Goal: Task Accomplishment & Management: Manage account settings

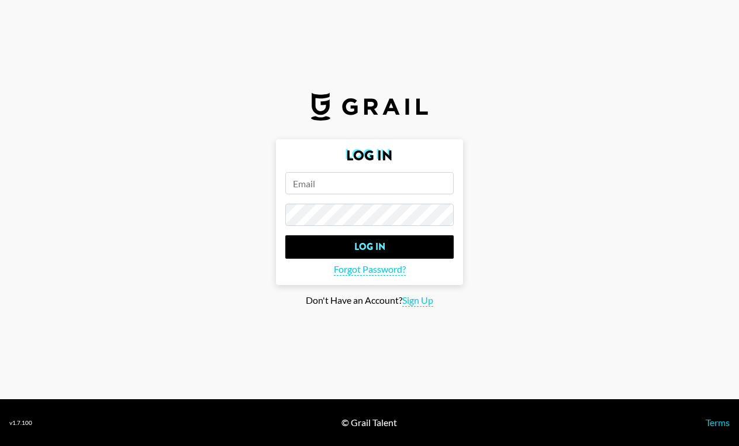
type input "clara.waidley@grail-talent.com"
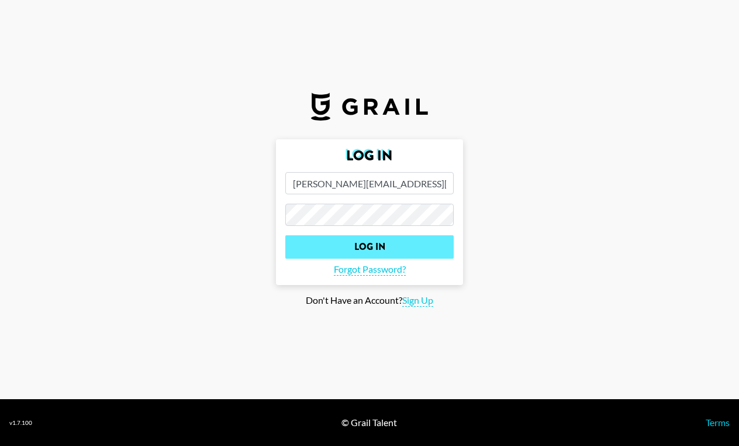
click at [368, 250] on input "Log In" at bounding box center [369, 246] width 168 height 23
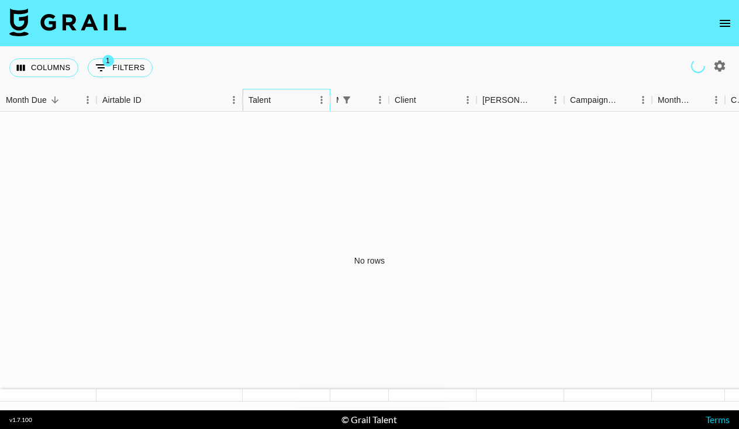
click at [251, 99] on div "Talent" at bounding box center [260, 100] width 22 height 23
click at [731, 28] on icon "open drawer" at bounding box center [725, 23] width 14 height 14
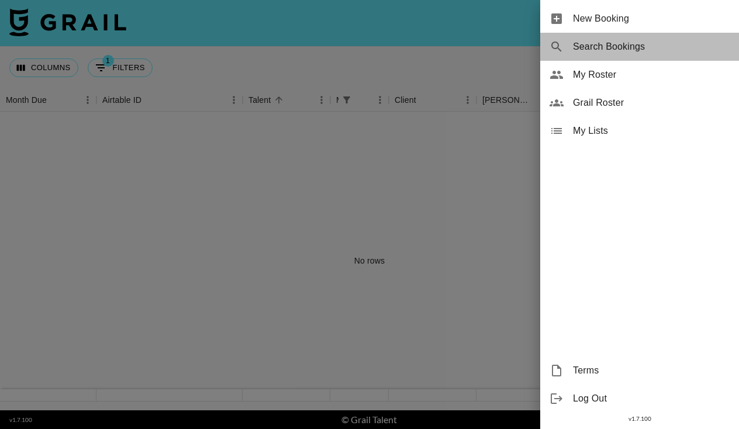
click at [621, 41] on span "Search Bookings" at bounding box center [651, 47] width 157 height 14
select select "id"
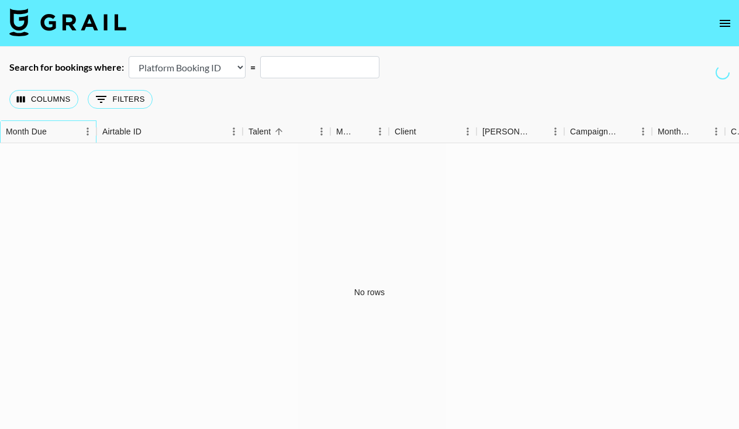
click at [18, 132] on div "Month Due" at bounding box center [26, 131] width 41 height 23
click at [264, 135] on div "Talent" at bounding box center [260, 131] width 22 height 23
click at [727, 23] on icon "open drawer" at bounding box center [725, 23] width 11 height 7
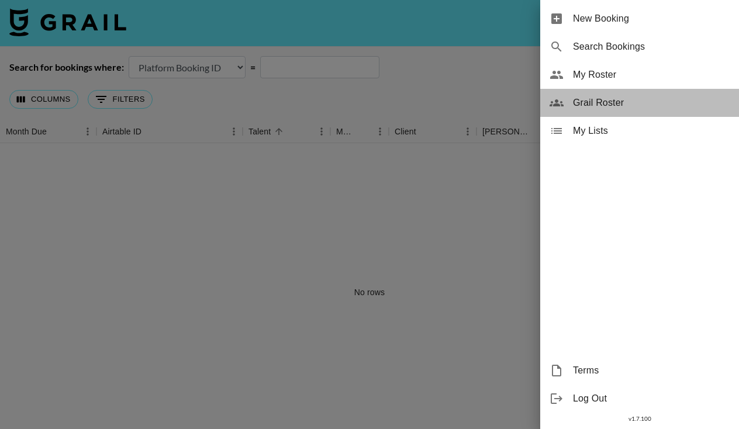
click at [620, 104] on span "Grail Roster" at bounding box center [651, 103] width 157 height 14
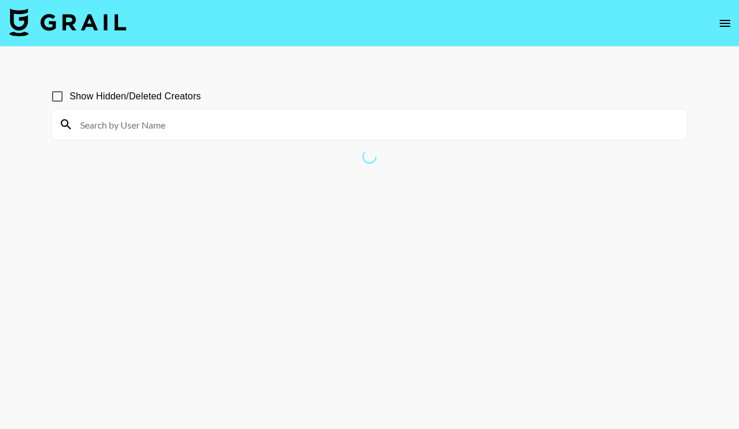
click at [333, 133] on input at bounding box center [376, 124] width 607 height 19
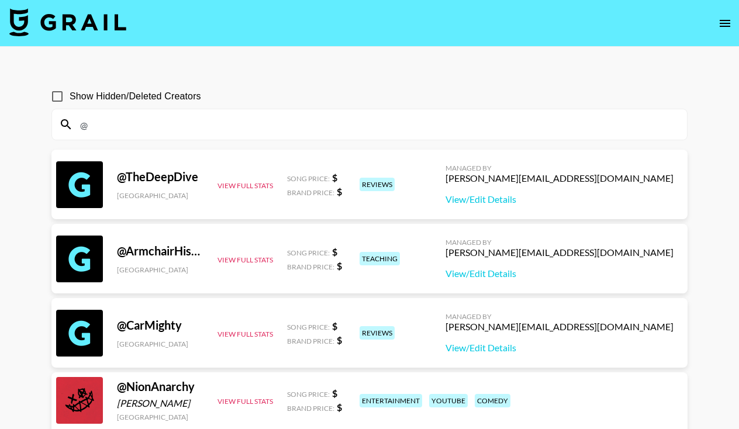
click at [198, 123] on input "@" at bounding box center [376, 124] width 607 height 19
click at [152, 127] on input "@" at bounding box center [376, 124] width 607 height 19
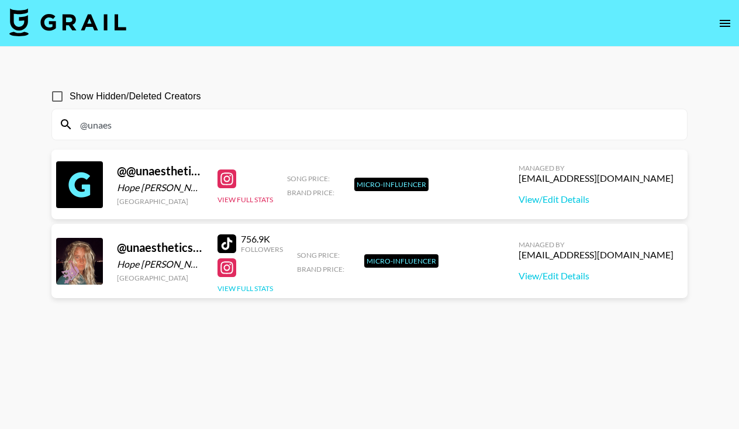
click at [264, 287] on button "View Full Stats" at bounding box center [246, 288] width 56 height 9
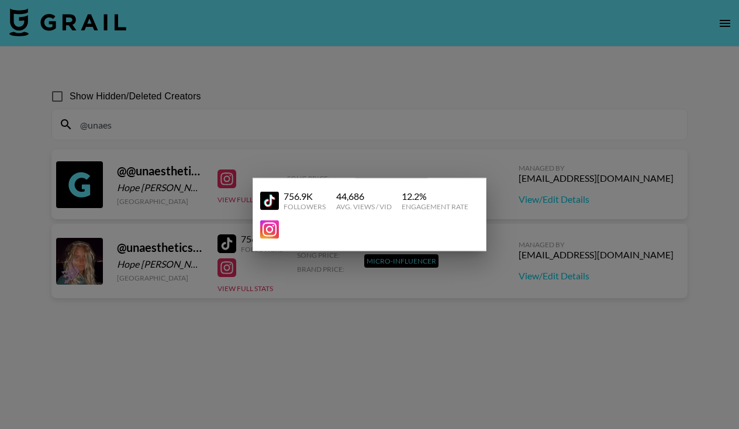
click at [379, 280] on div at bounding box center [369, 214] width 739 height 429
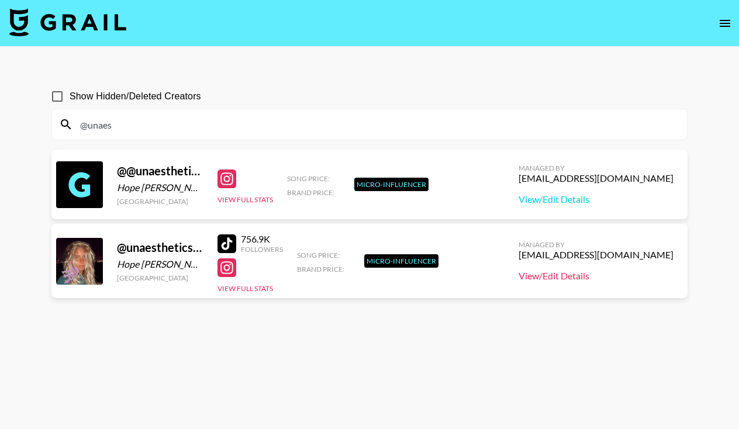
click at [588, 273] on link "View/Edit Details" at bounding box center [596, 276] width 155 height 12
click at [179, 125] on input "@unaes" at bounding box center [376, 124] width 607 height 19
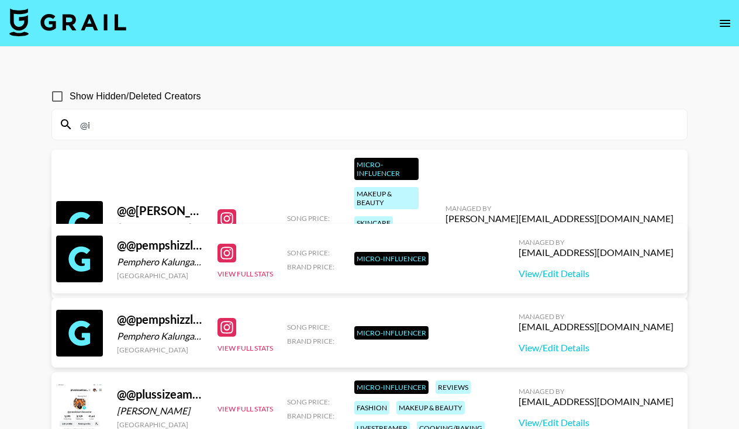
type input "@"
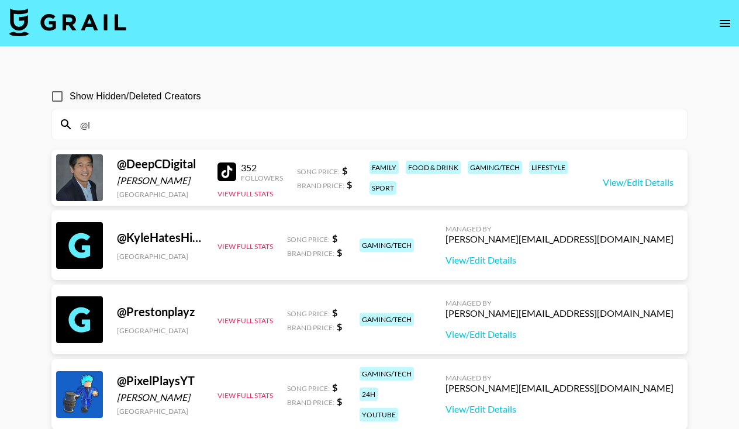
type input "@"
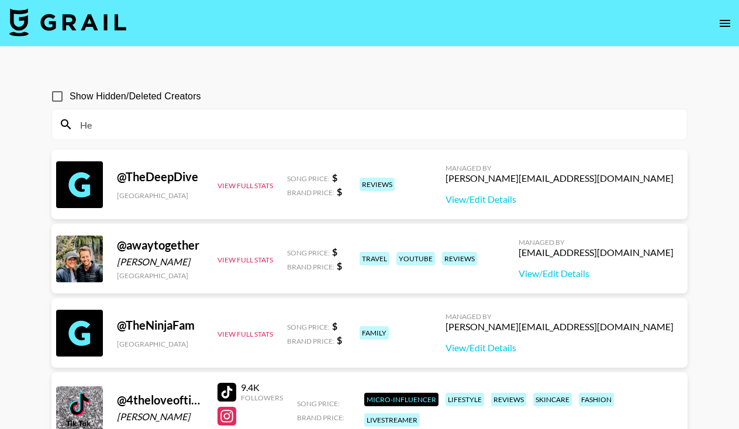
type input "H"
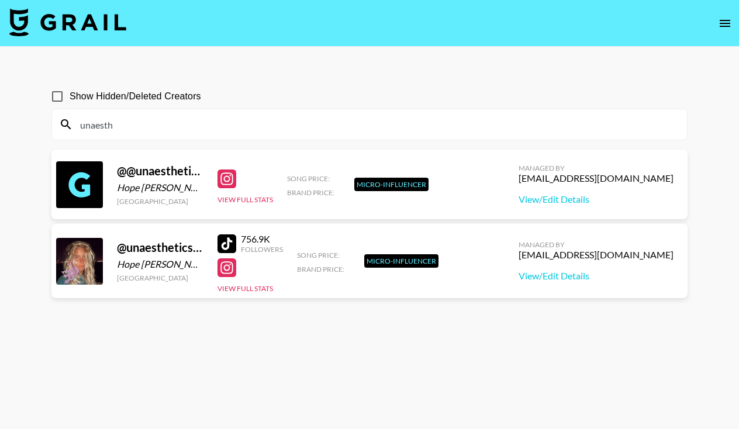
type input "unearth"
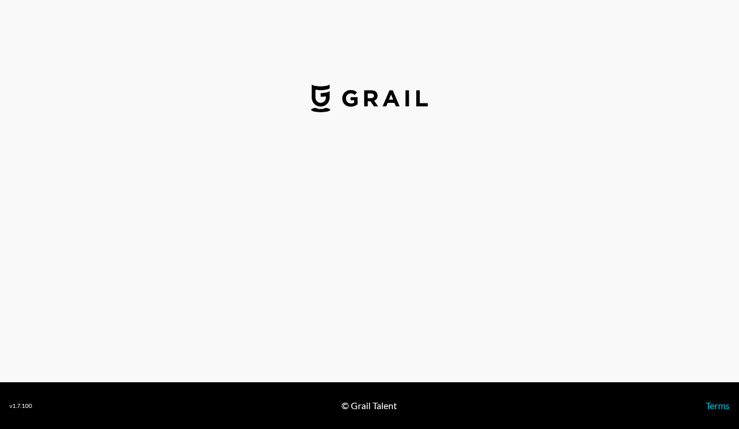
select select "USD"
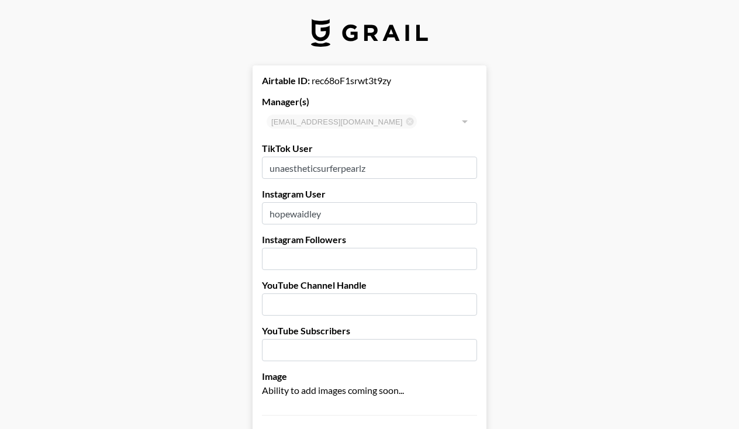
click at [378, 121] on div "[EMAIL_ADDRESS][DOMAIN_NAME] ​" at bounding box center [369, 121] width 215 height 23
